Goal: Transaction & Acquisition: Purchase product/service

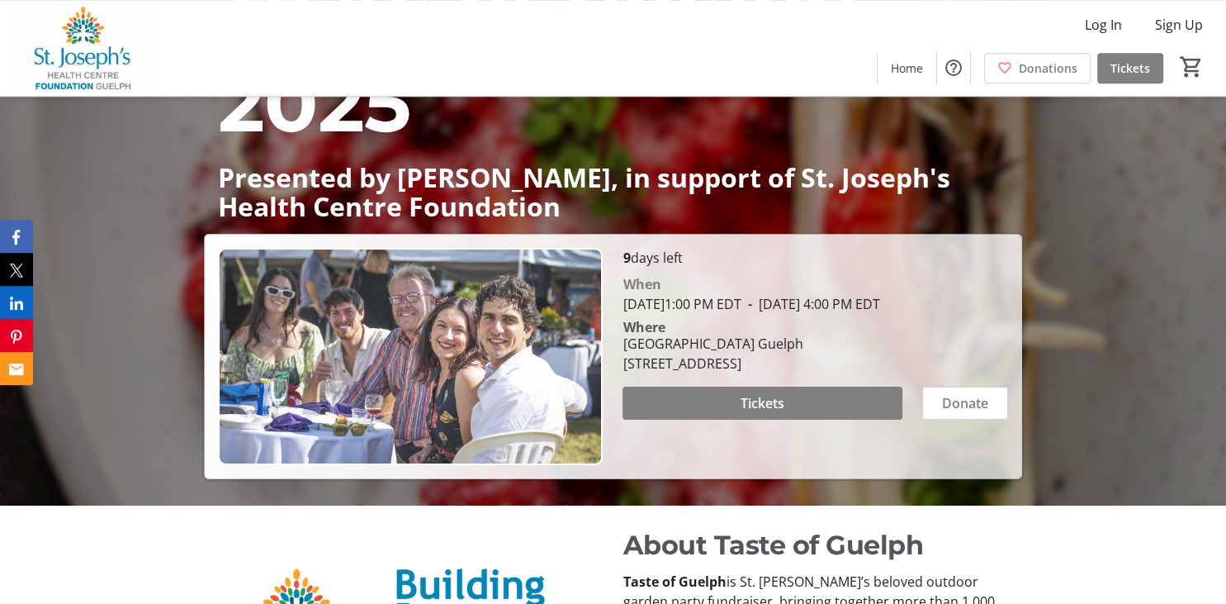
scroll to position [265, 0]
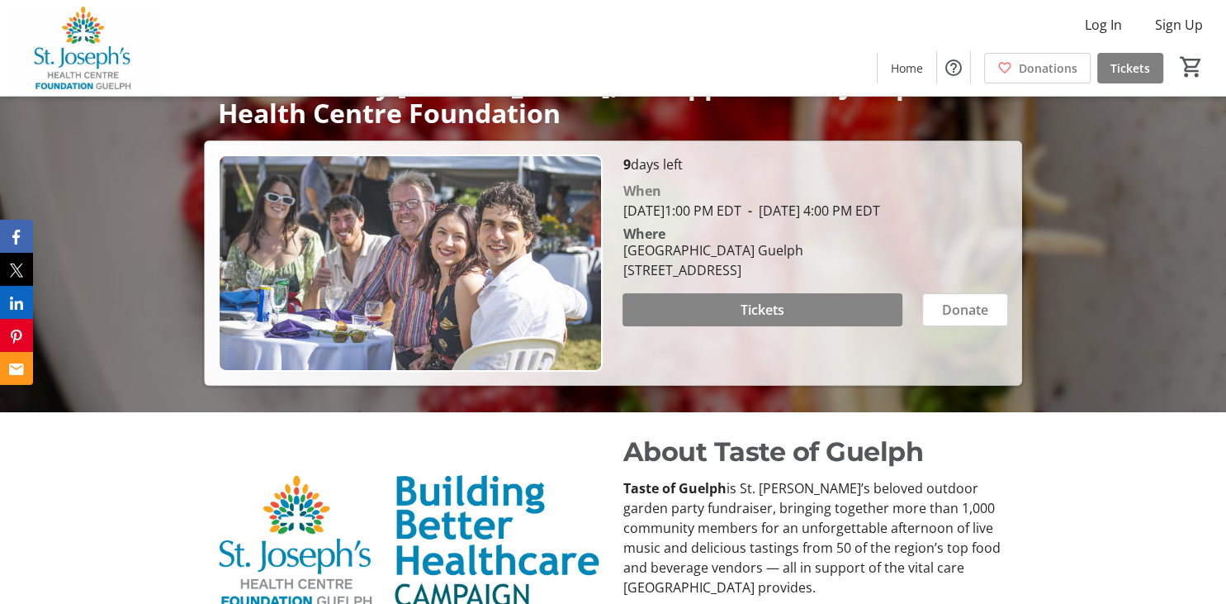
click at [753, 320] on span "Tickets" at bounding box center [763, 310] width 44 height 20
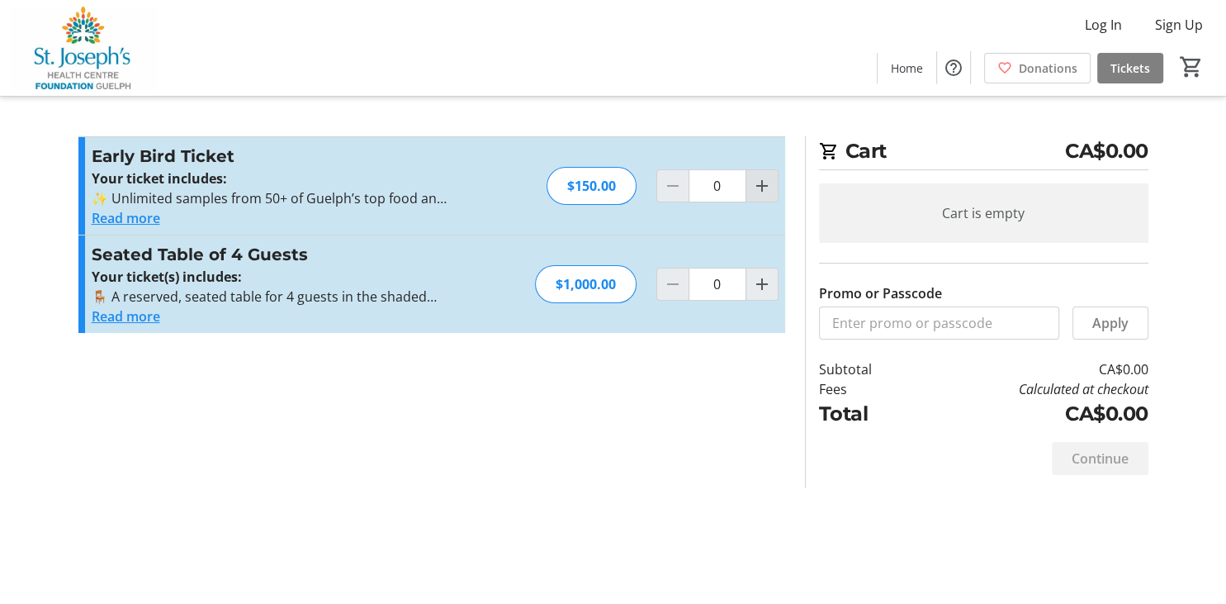
click at [768, 187] on mat-icon "Increment by one" at bounding box center [762, 186] width 20 height 20
type input "2"
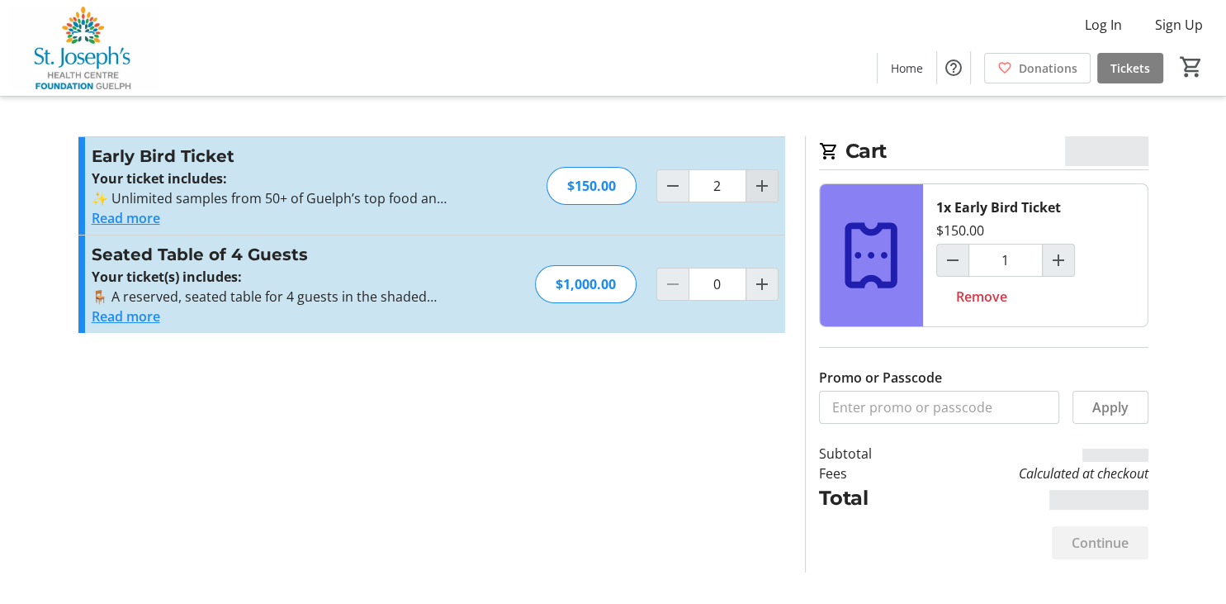
type input "2"
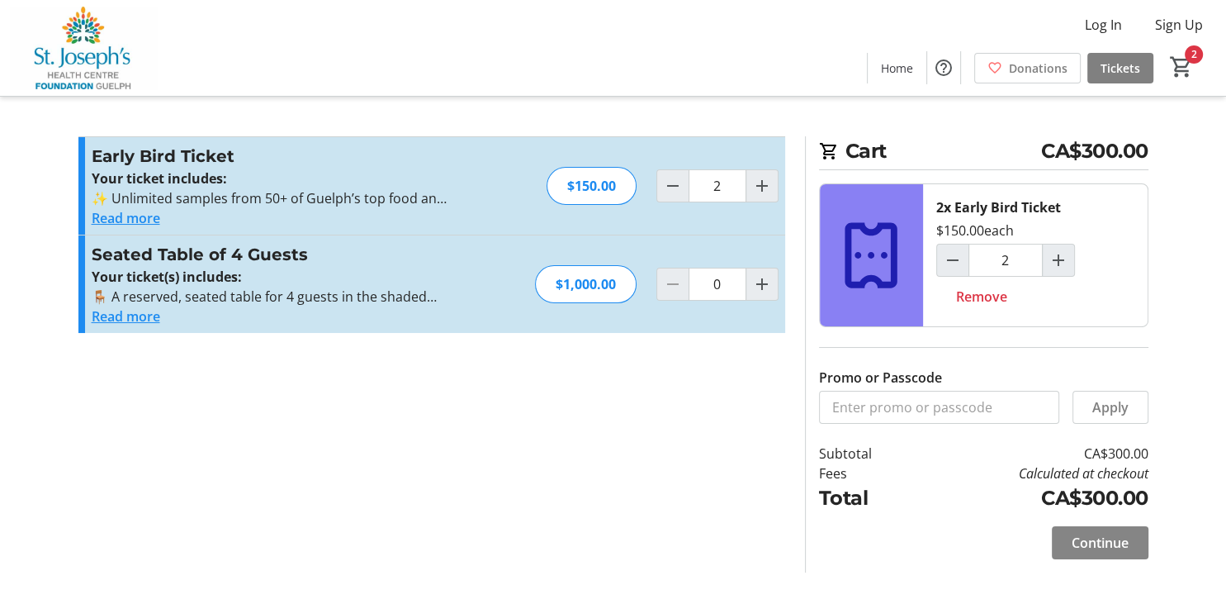
click at [1083, 543] on span "Continue" at bounding box center [1100, 543] width 57 height 20
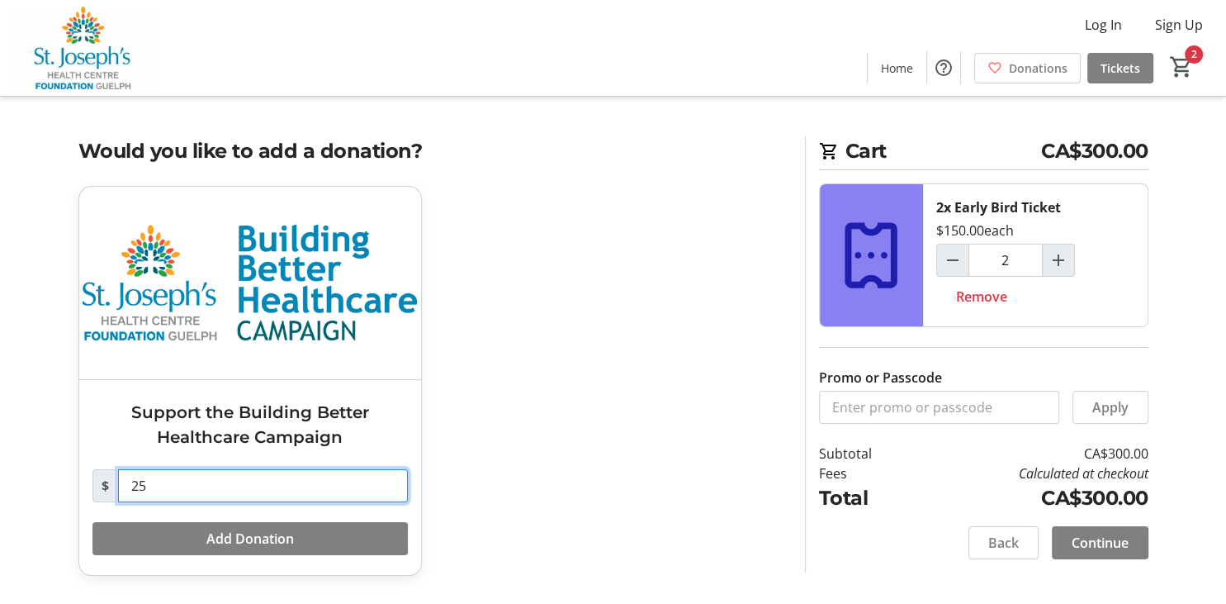
drag, startPoint x: 159, startPoint y: 483, endPoint x: 114, endPoint y: 480, distance: 45.5
click at [118, 480] on input "25" at bounding box center [263, 485] width 290 height 33
type input "0"
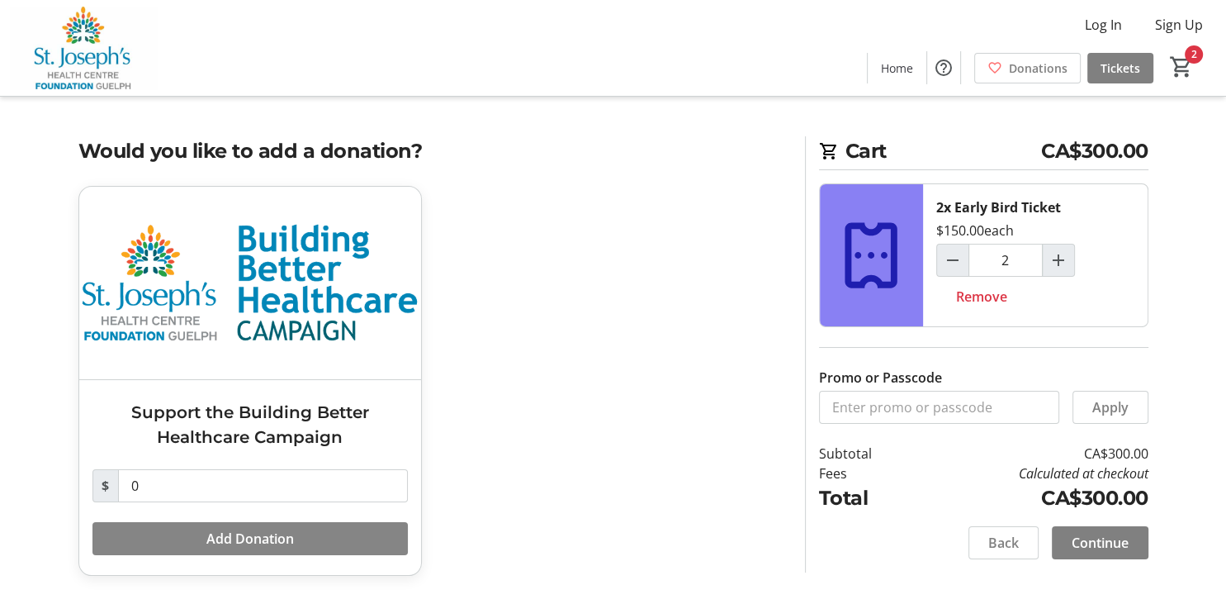
click at [216, 546] on button "Add Donation" at bounding box center [249, 538] width 315 height 33
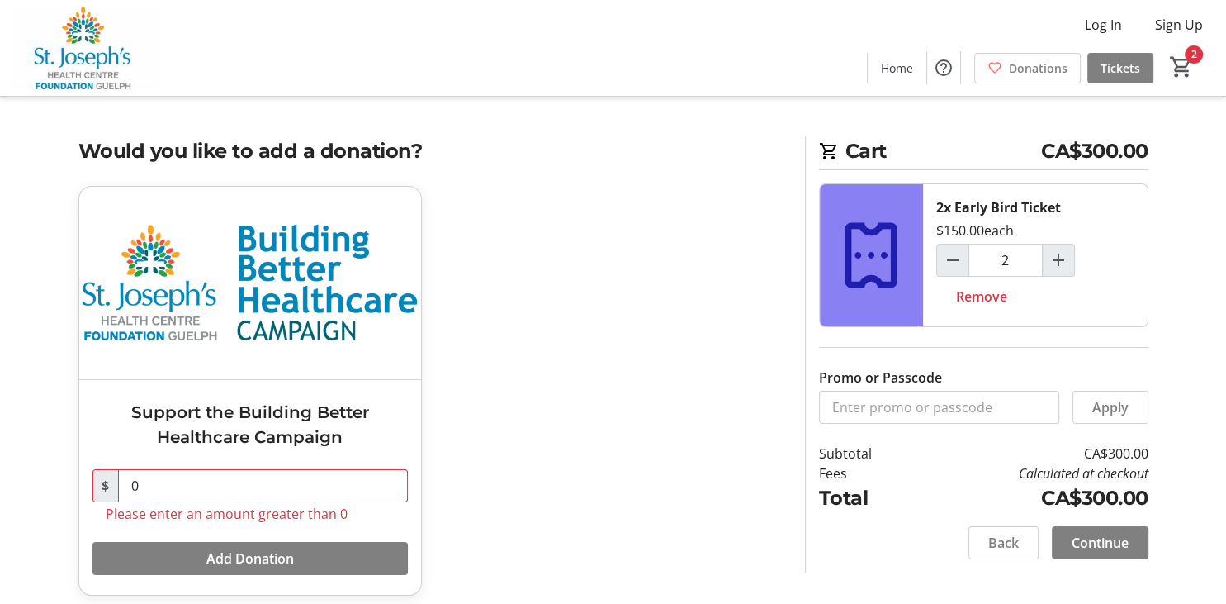
click at [540, 455] on div "Support the Building Better Healthcare Campaign $ 0 Please enter an amount grea…" at bounding box center [432, 400] width 727 height 429
click at [1096, 547] on span "Continue" at bounding box center [1100, 543] width 57 height 20
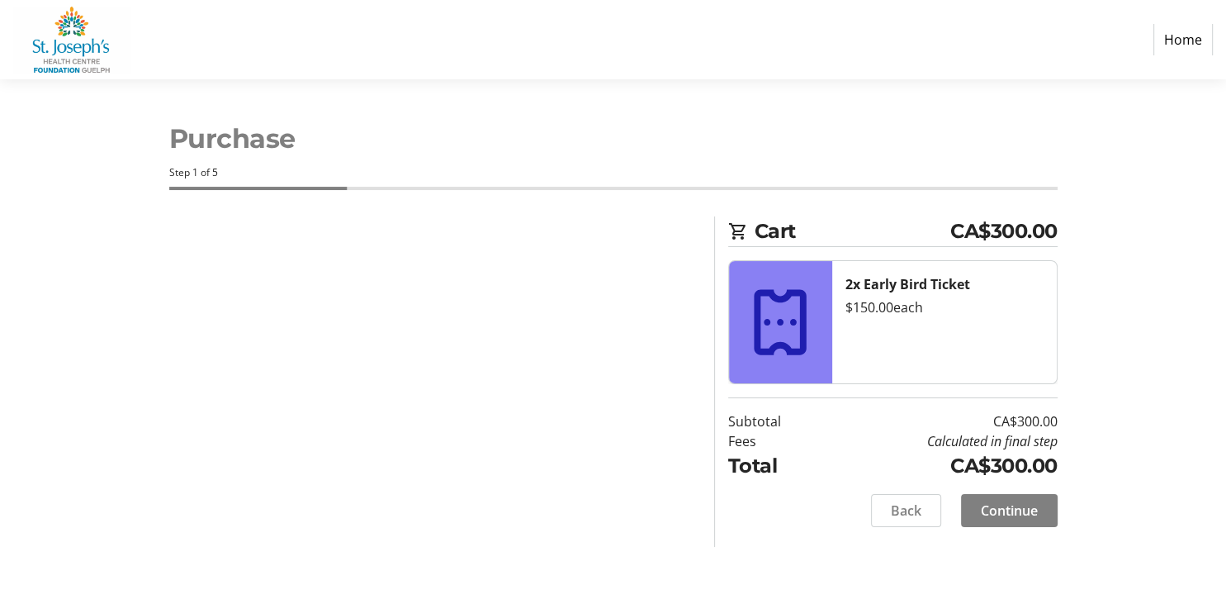
select select "CA"
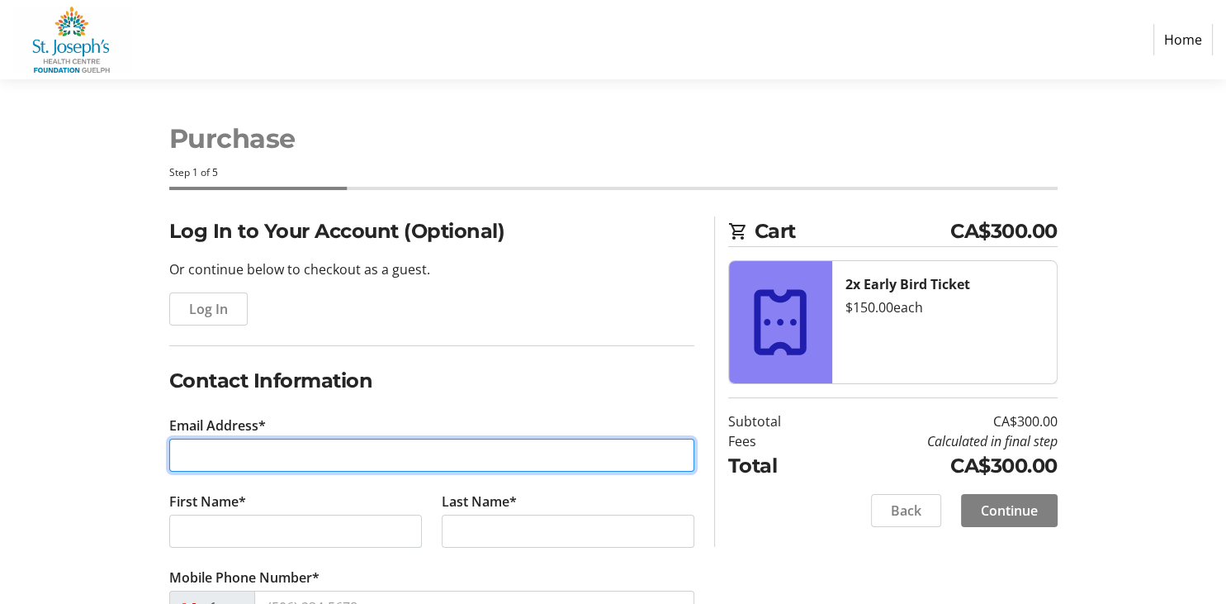
click at [226, 454] on input "Email Address*" at bounding box center [431, 454] width 525 height 33
type input "[PERSON_NAME][EMAIL_ADDRESS][DOMAIN_NAME]"
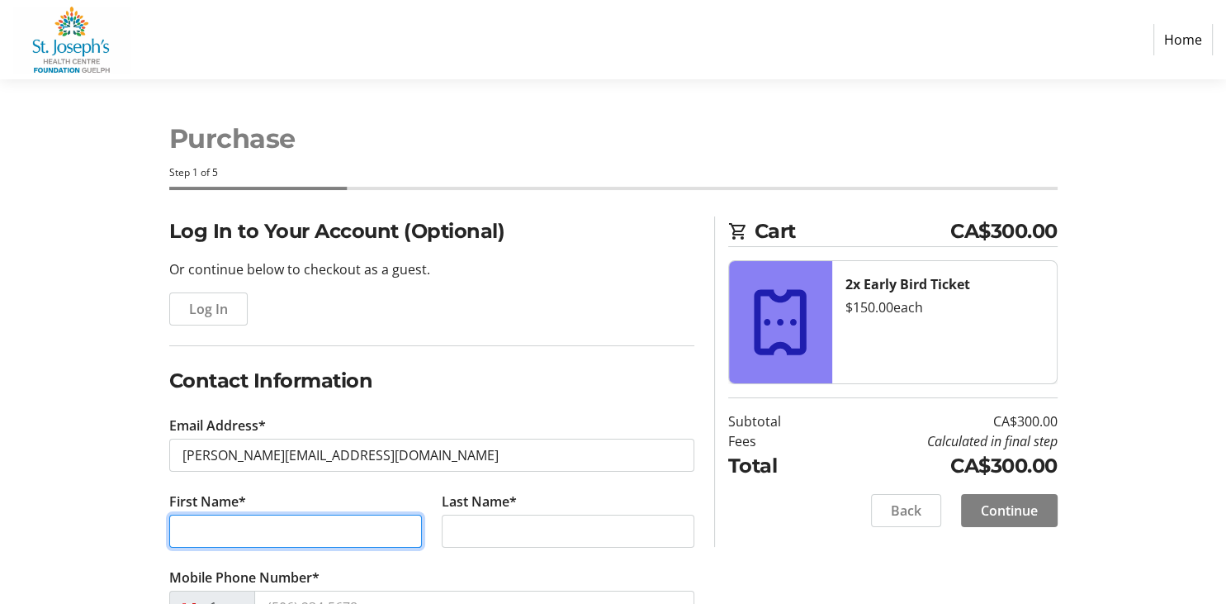
click at [226, 528] on input "First Name*" at bounding box center [295, 530] width 253 height 33
type input "[PERSON_NAME]"
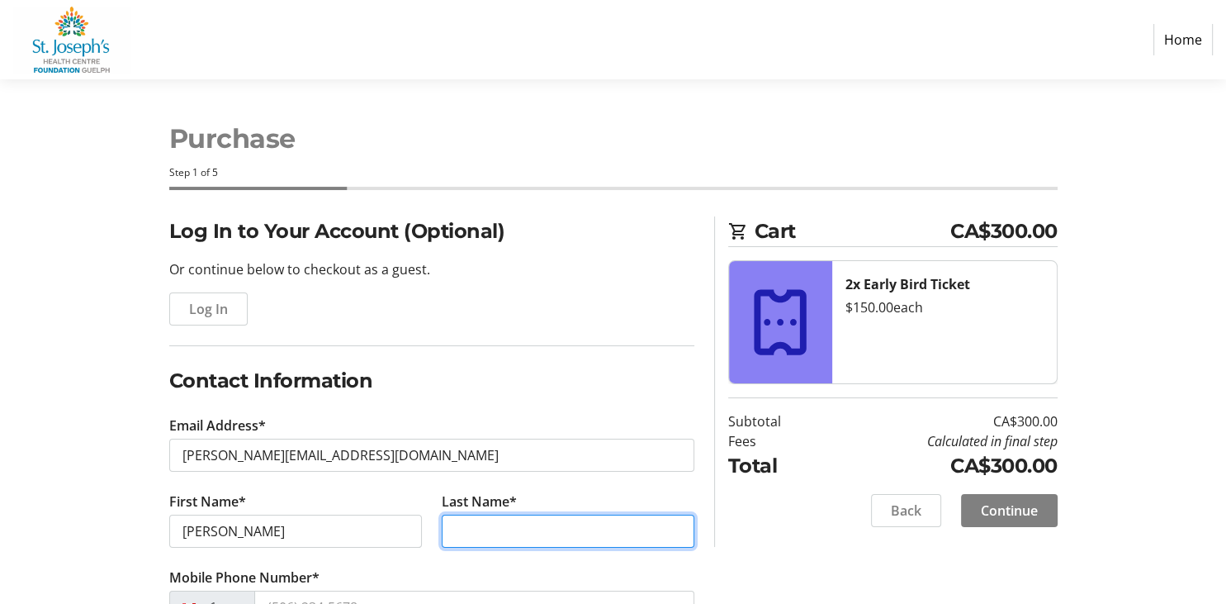
click at [517, 521] on input "Last Name*" at bounding box center [568, 530] width 253 height 33
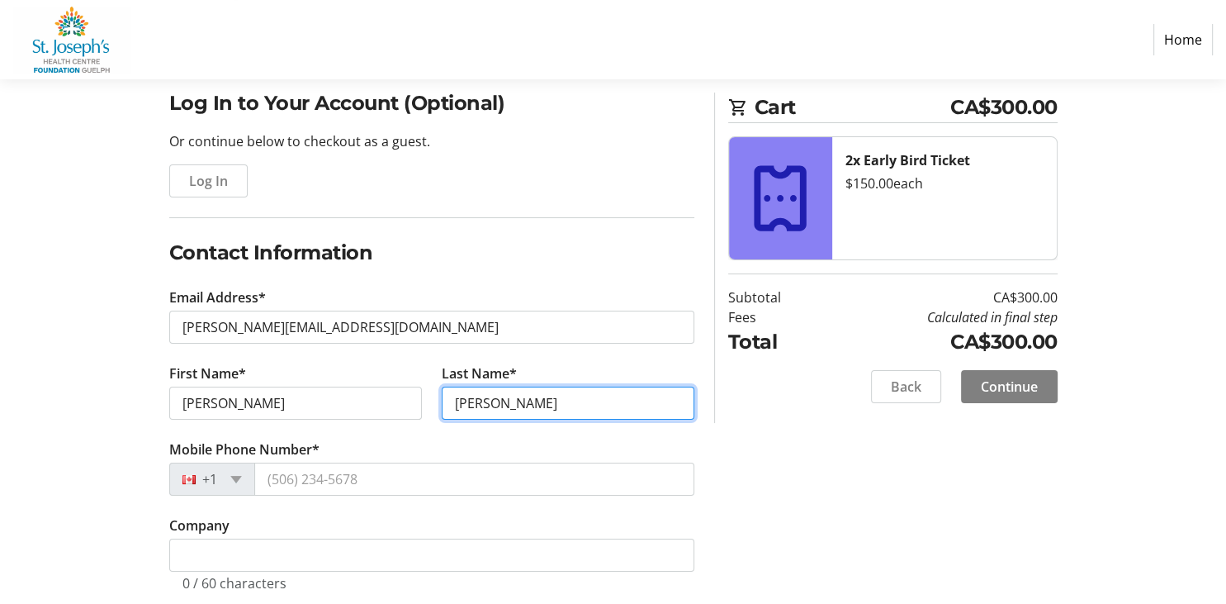
scroll to position [271, 0]
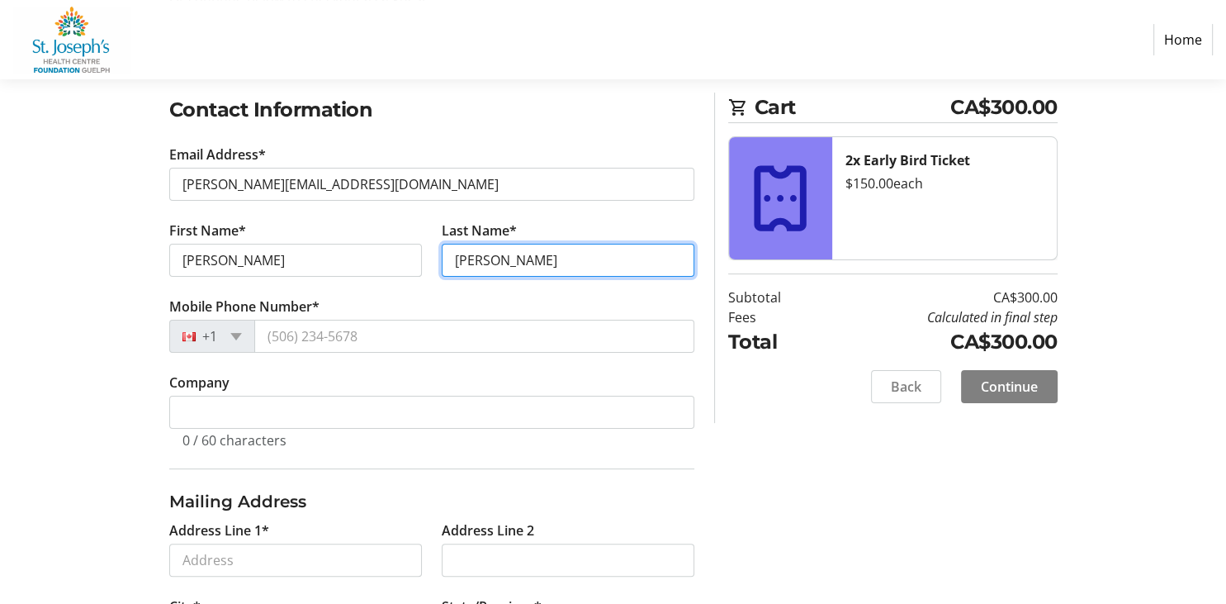
type input "[PERSON_NAME]"
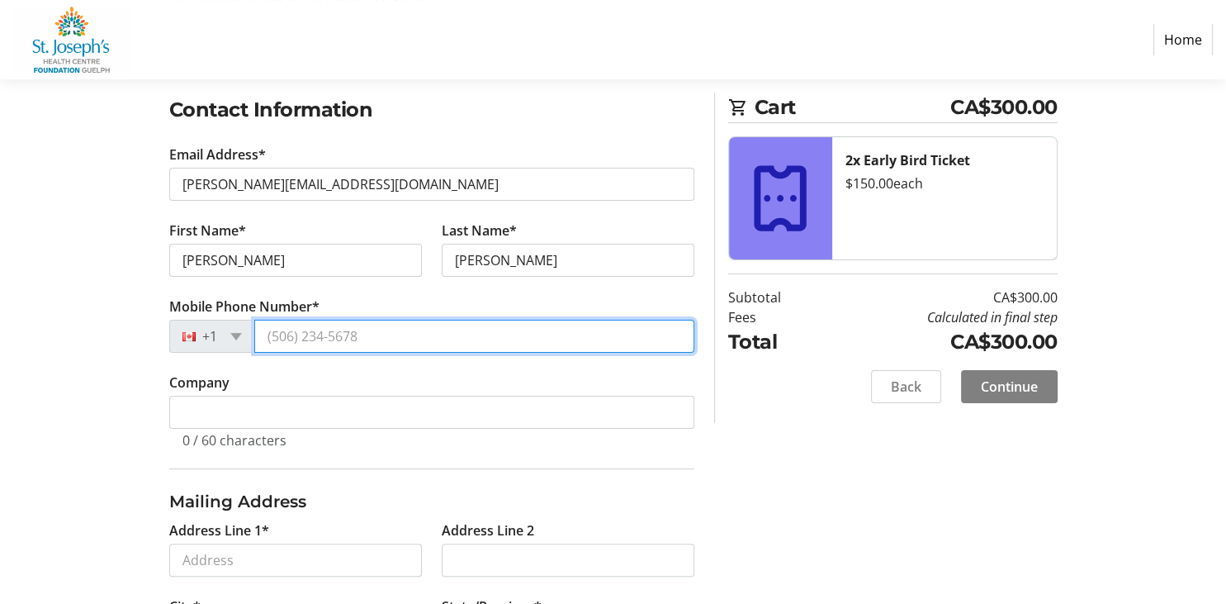
click at [318, 335] on input "Mobile Phone Number*" at bounding box center [474, 336] width 440 height 33
type input "[PHONE_NUMBER]"
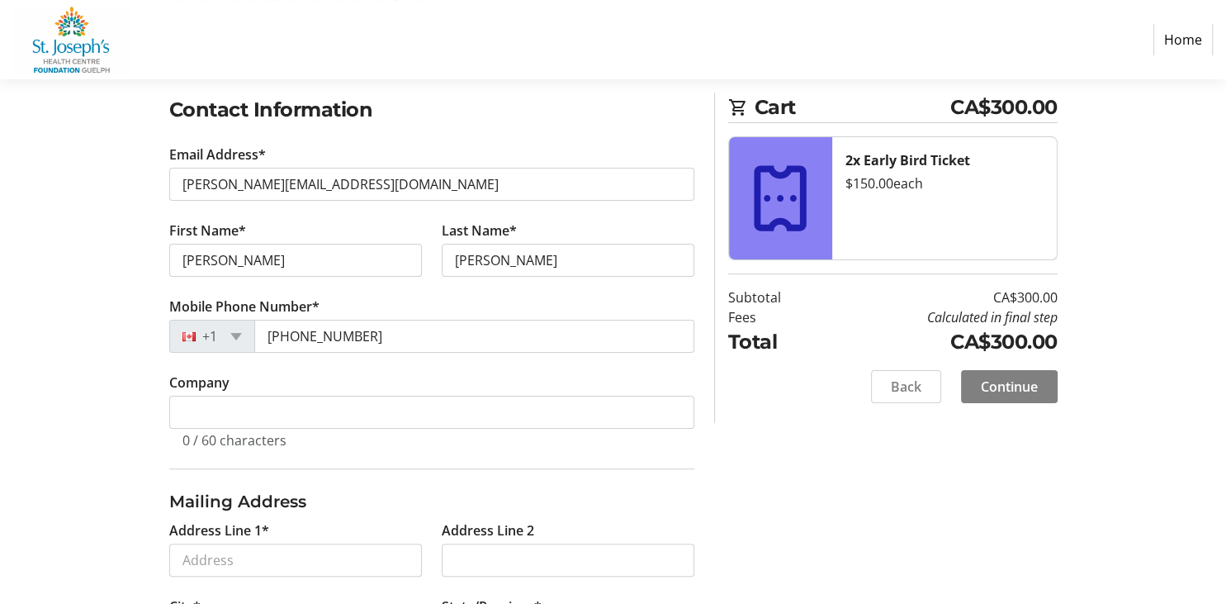
click at [269, 431] on tr-character-limit "0 / 60 characters" at bounding box center [234, 440] width 104 height 18
click at [293, 557] on input "Address Line 1*" at bounding box center [295, 559] width 253 height 33
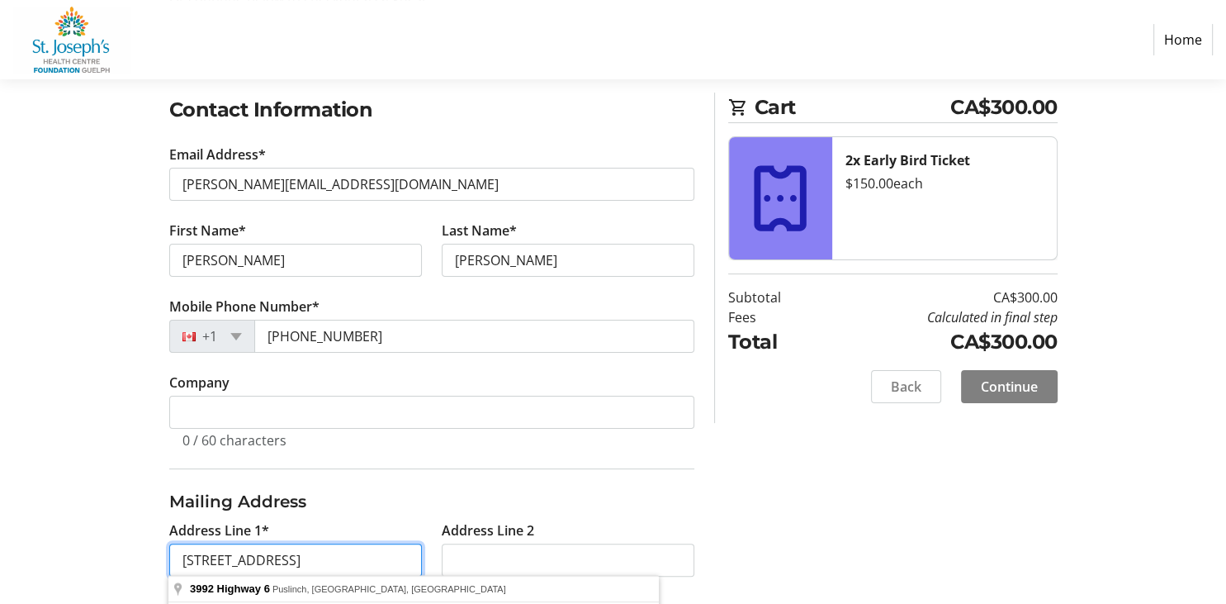
scroll to position [433, 0]
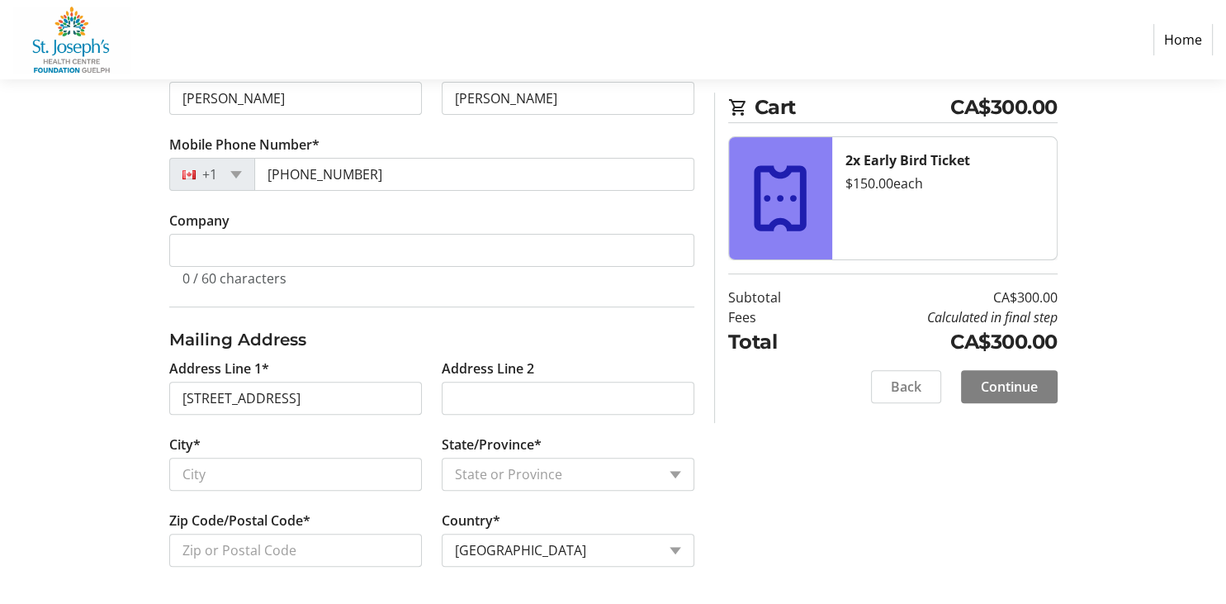
type input "[STREET_ADDRESS]"
type input "Puslinch"
select select "ON"
type input "N0B 2J0"
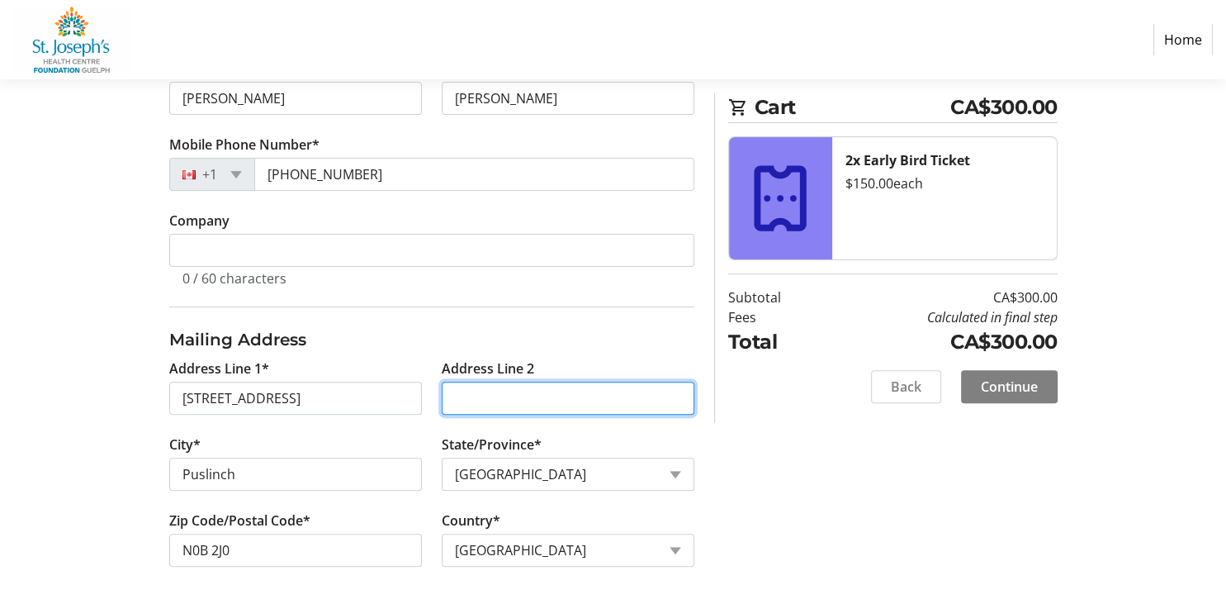
click at [490, 404] on input "Address Line 2" at bounding box center [568, 397] width 253 height 33
type input "RR2, Box5"
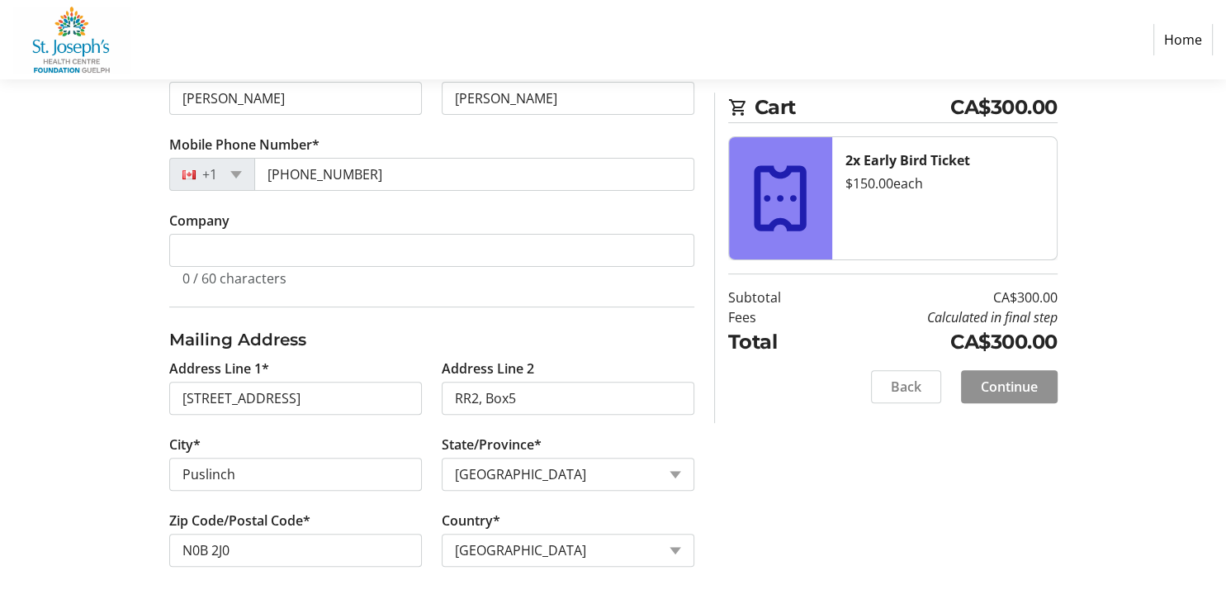
click at [977, 388] on span at bounding box center [1009, 387] width 97 height 40
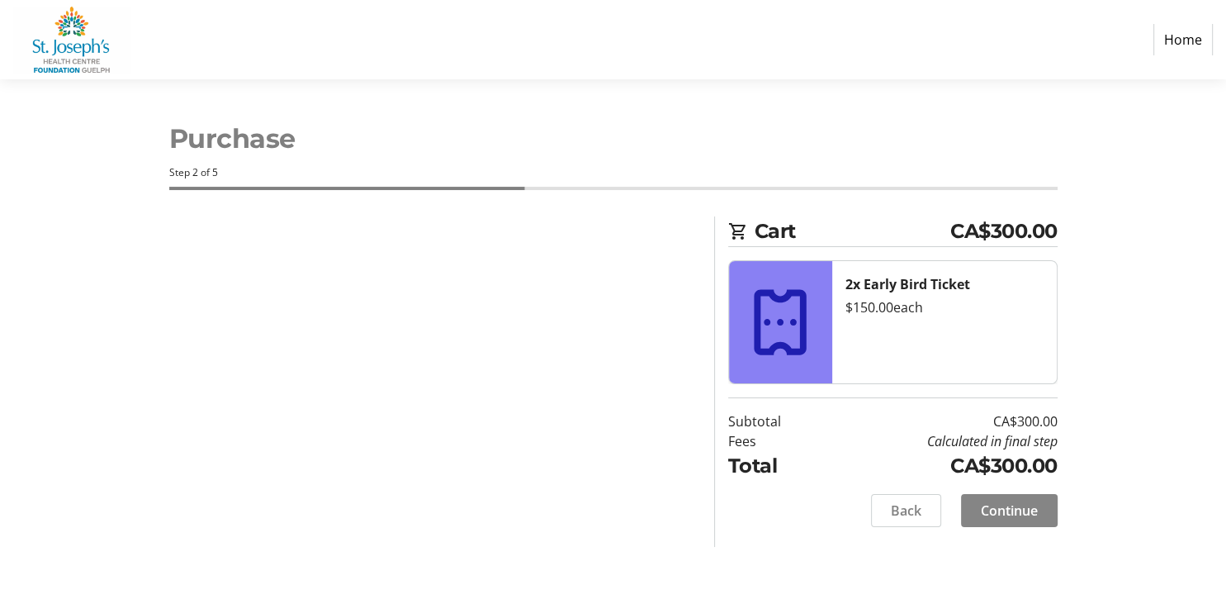
scroll to position [0, 0]
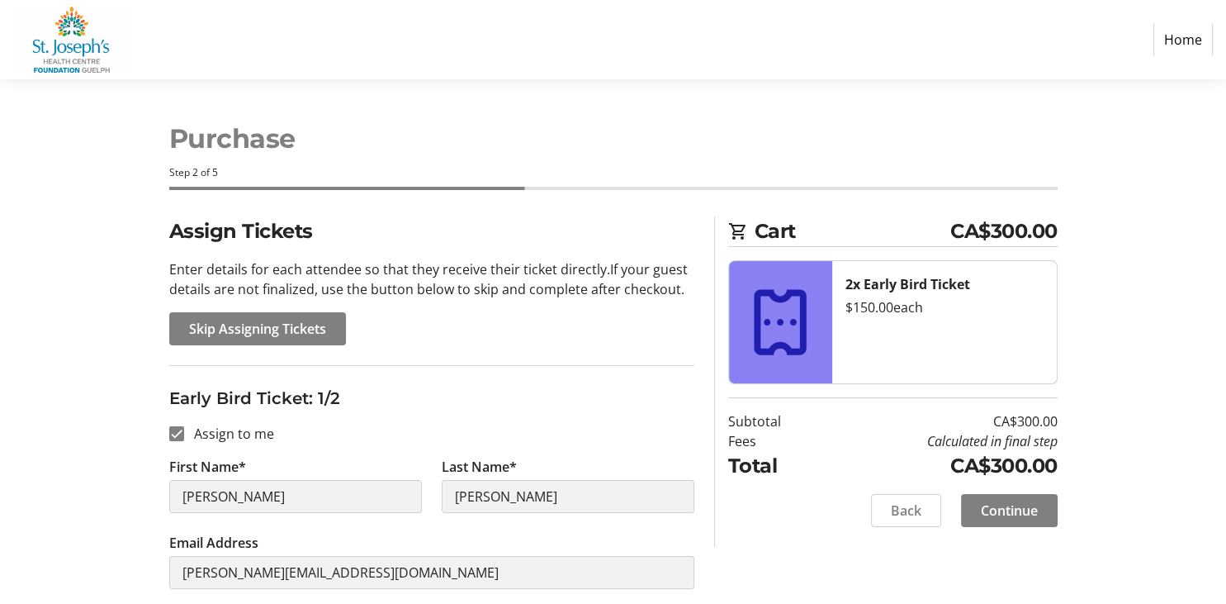
scroll to position [171, 0]
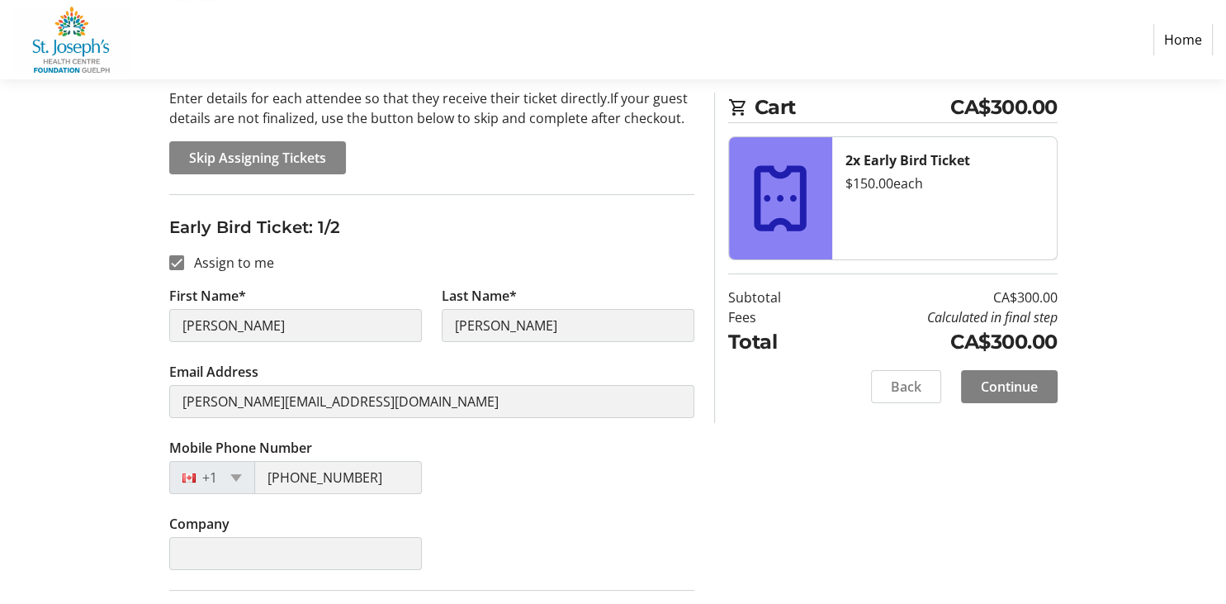
click at [310, 157] on span "Skip Assigning Tickets" at bounding box center [257, 158] width 137 height 20
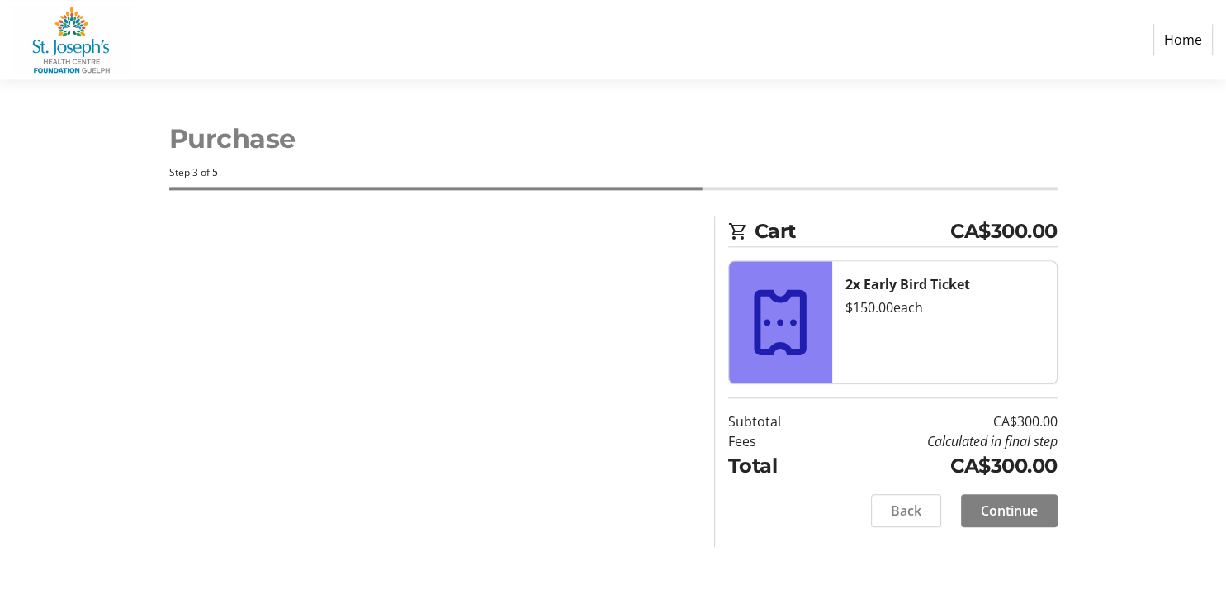
scroll to position [0, 0]
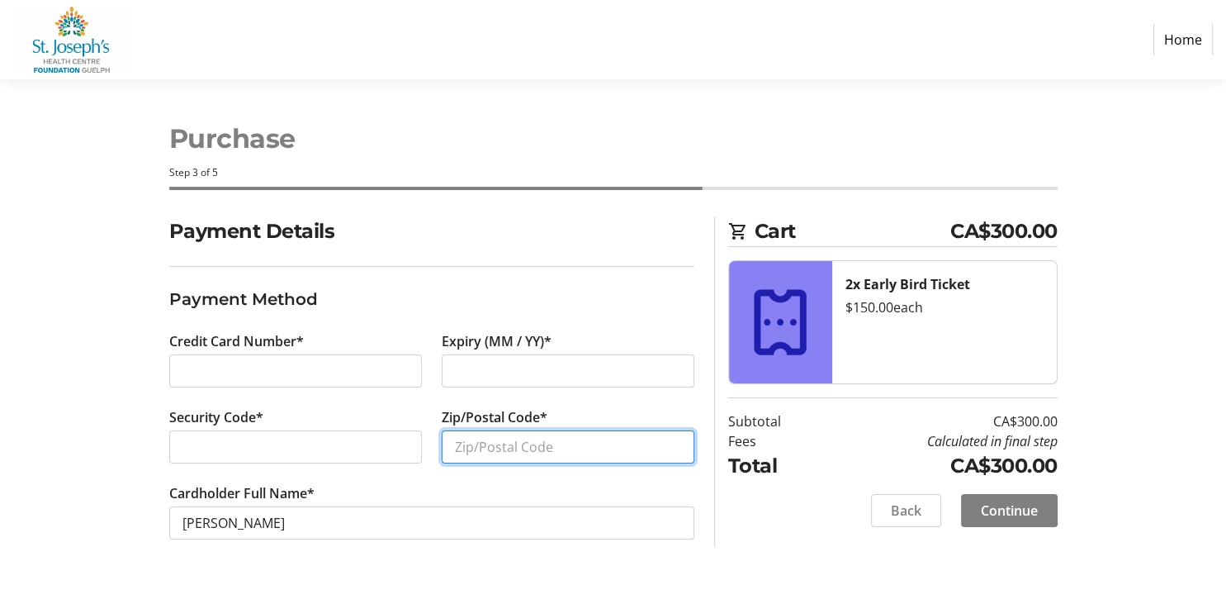
click at [485, 443] on input "Zip/Postal Code*" at bounding box center [568, 446] width 253 height 33
type input "N0B 2J0"
click at [1011, 510] on span "Continue" at bounding box center [1009, 510] width 57 height 20
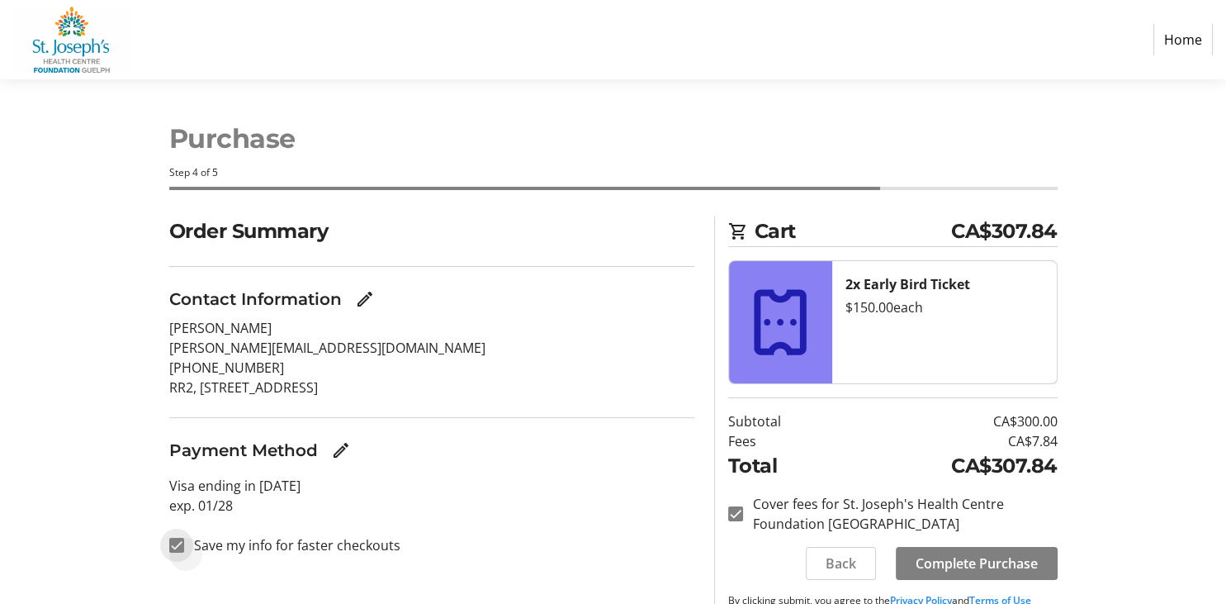
click at [173, 546] on input "Save my info for faster checkouts" at bounding box center [176, 544] width 15 height 15
checkbox input "false"
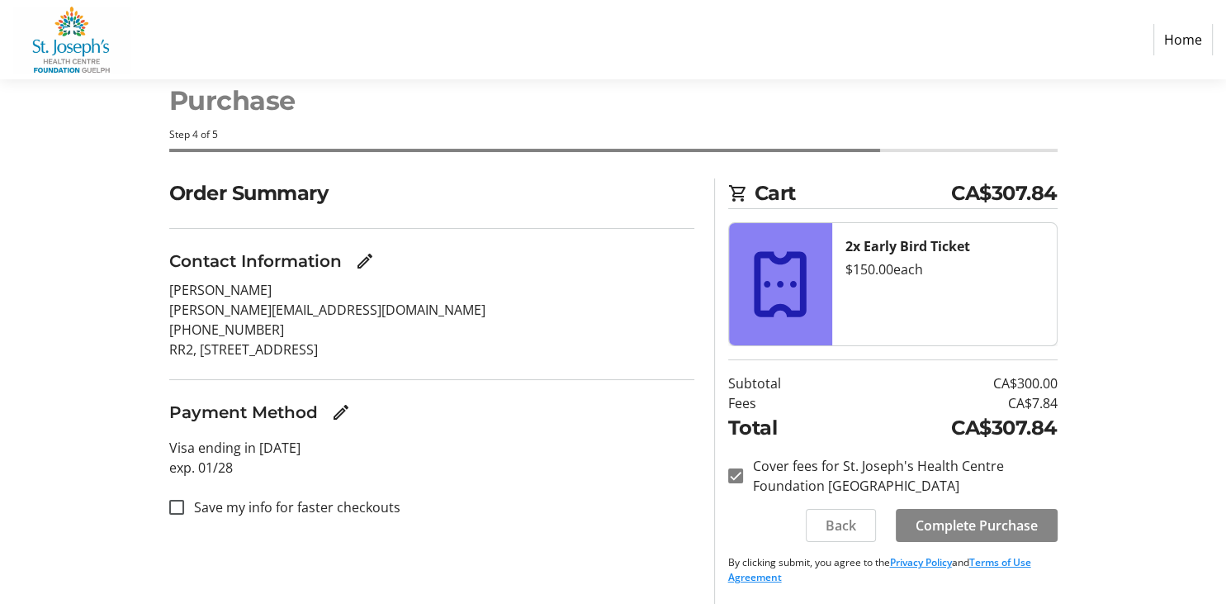
click at [949, 530] on span "Complete Purchase" at bounding box center [977, 525] width 122 height 20
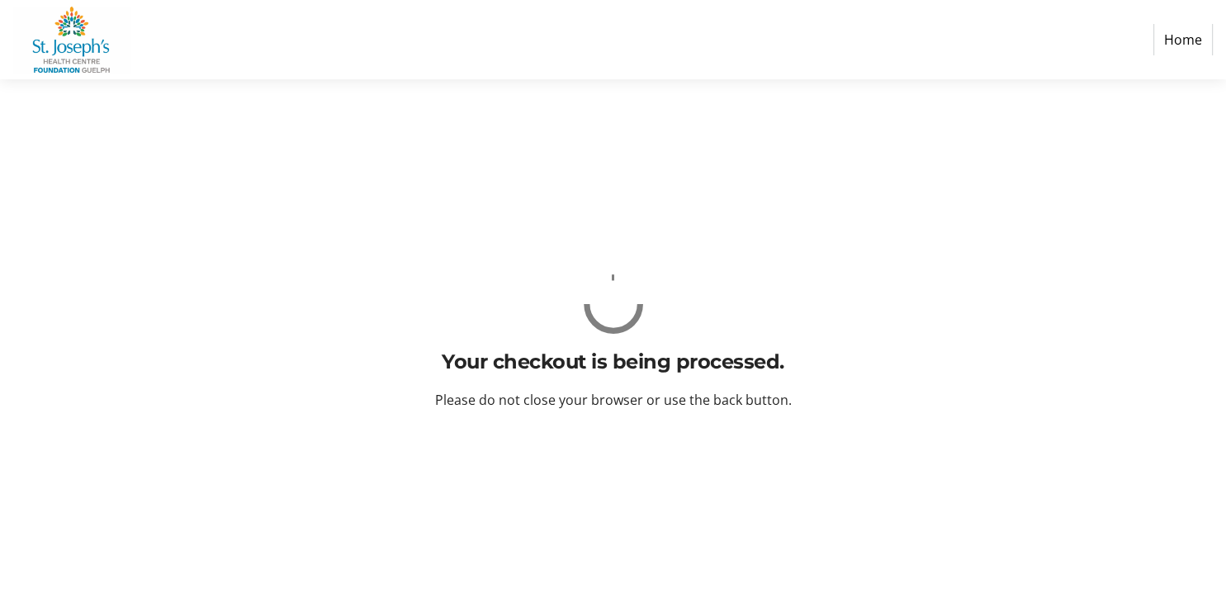
scroll to position [0, 0]
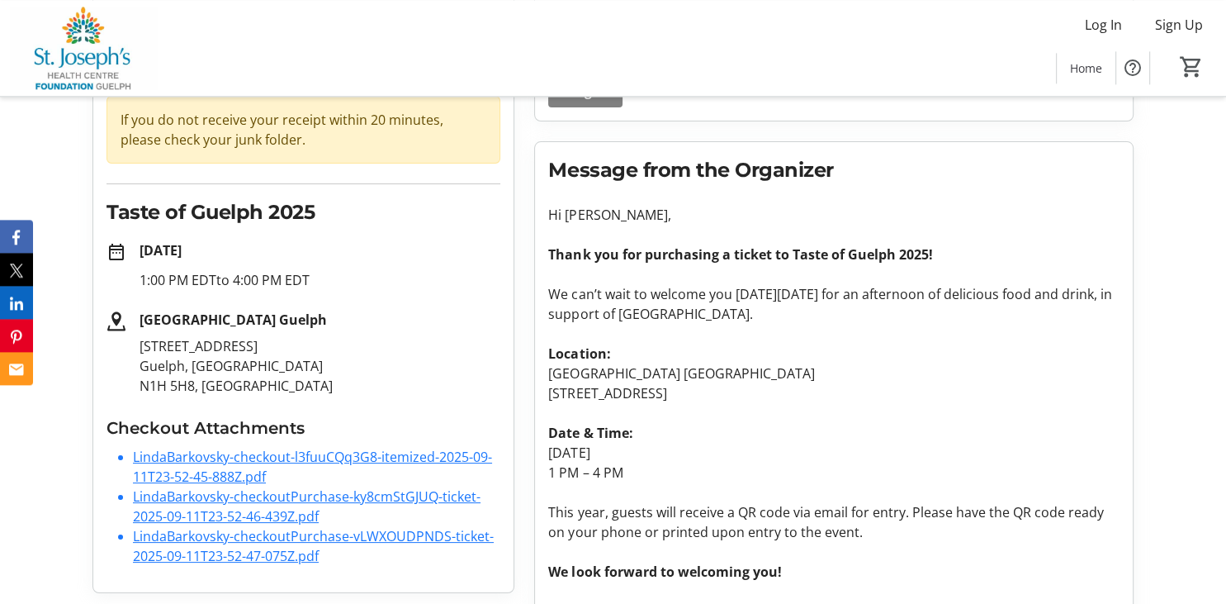
scroll to position [170, 0]
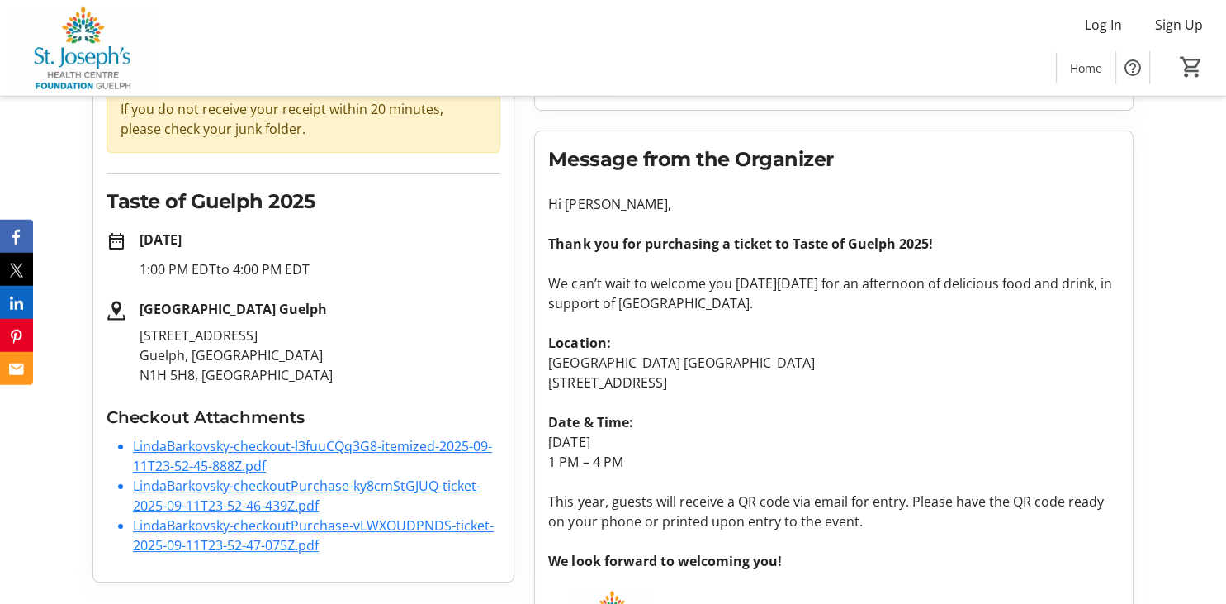
click at [316, 490] on link "LindaBarkovsky-checkoutPurchase-ky8cmStGJUQ-ticket-2025-09-11T23-52-46-439Z.pdf" at bounding box center [307, 495] width 348 height 38
click at [243, 452] on link "LindaBarkovsky-checkout-l3fuuCQq3G8-itemized-2025-09-11T23-52-45-888Z.pdf" at bounding box center [312, 456] width 359 height 38
click at [253, 529] on link "LindaBarkovsky-checkoutPurchase-vLWXOUDPNDS-ticket-2025-09-11T23-52-47-075Z.pdf" at bounding box center [313, 535] width 361 height 38
